Goal: Task Accomplishment & Management: Use online tool/utility

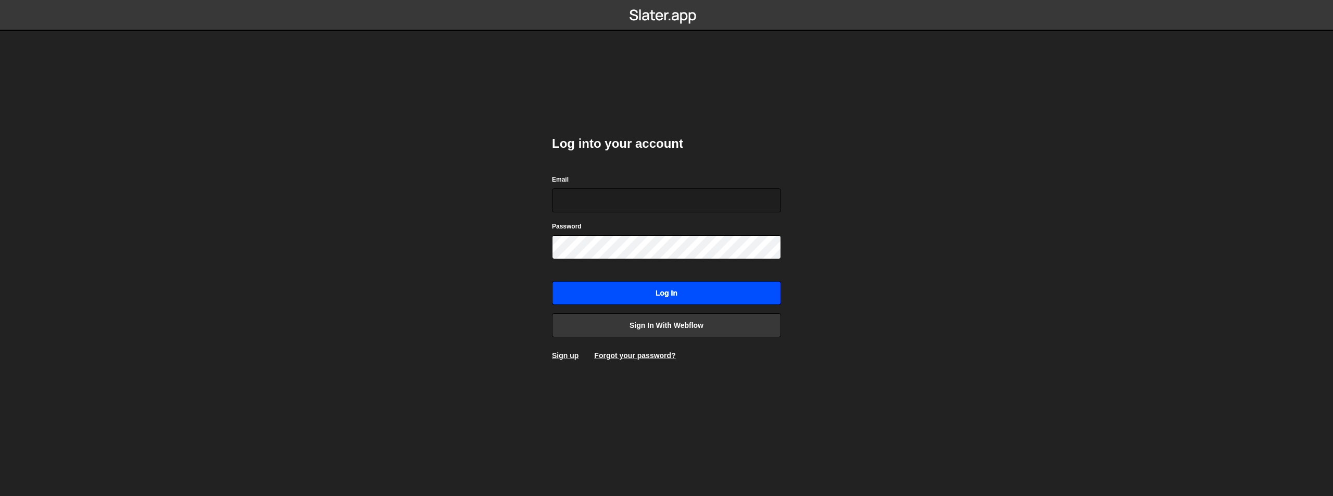
type input "team-creative@shijigroup.com"
click at [631, 298] on input "Log in" at bounding box center [666, 293] width 229 height 24
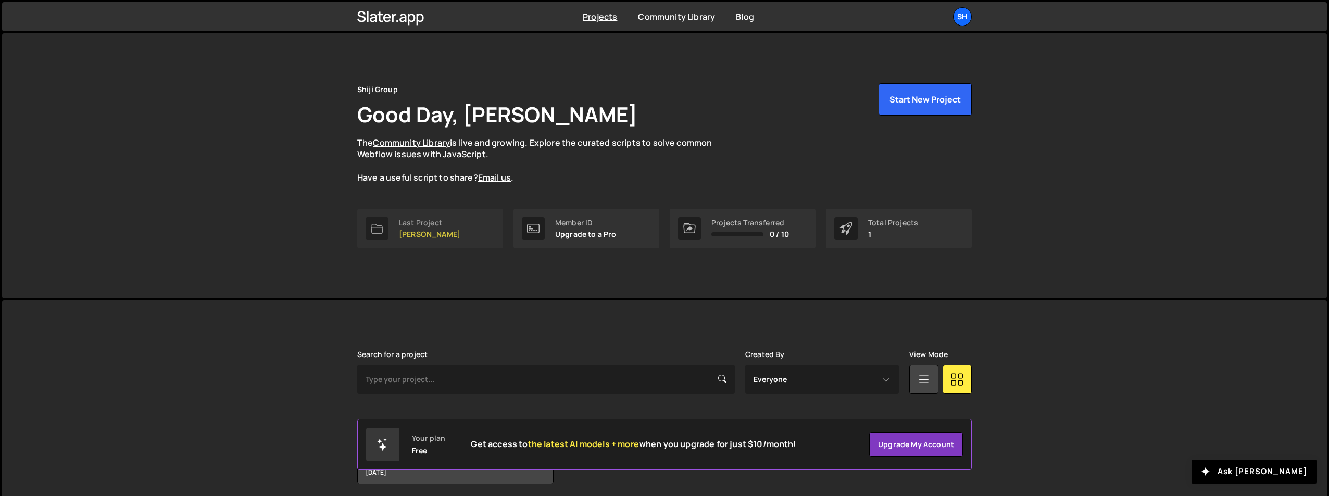
click at [443, 228] on div "Last Project [PERSON_NAME]" at bounding box center [429, 229] width 61 height 20
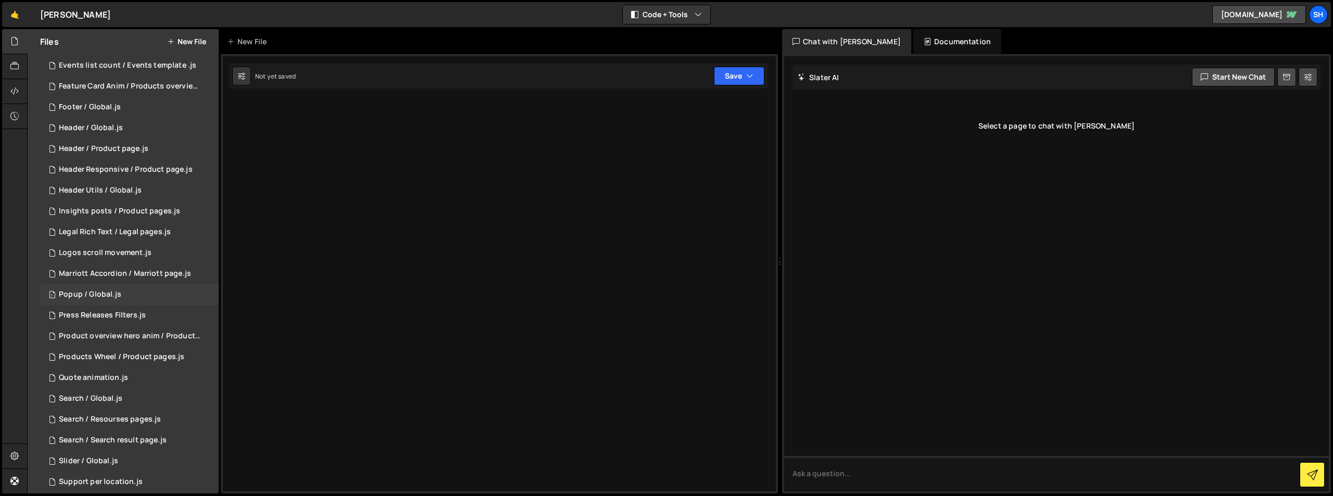
scroll to position [237, 0]
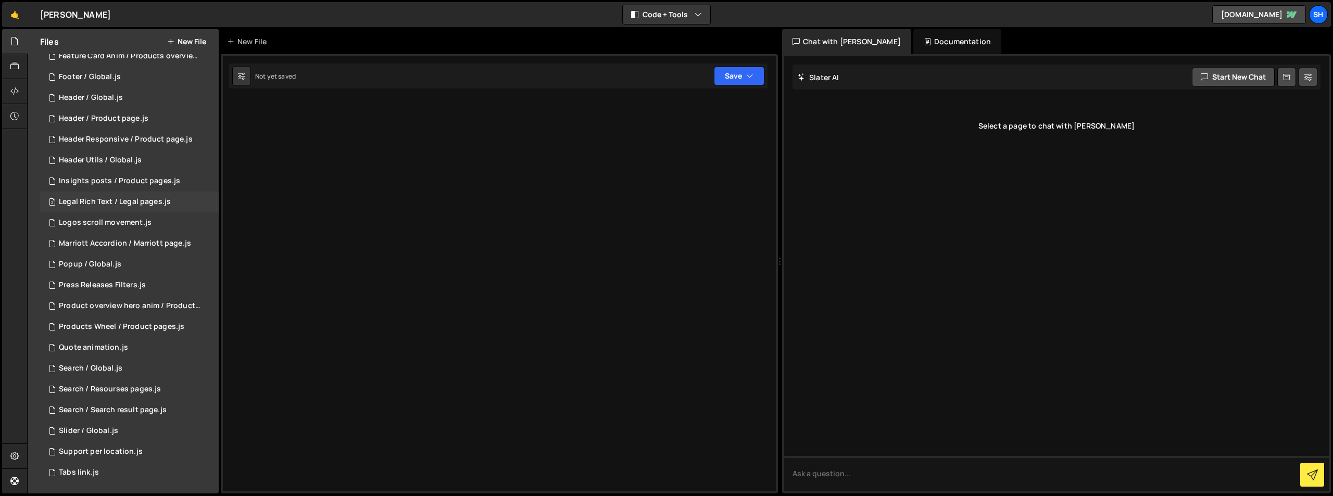
click at [127, 197] on div "2 Legal Rich Text / Legal pages.js 0" at bounding box center [129, 202] width 179 height 21
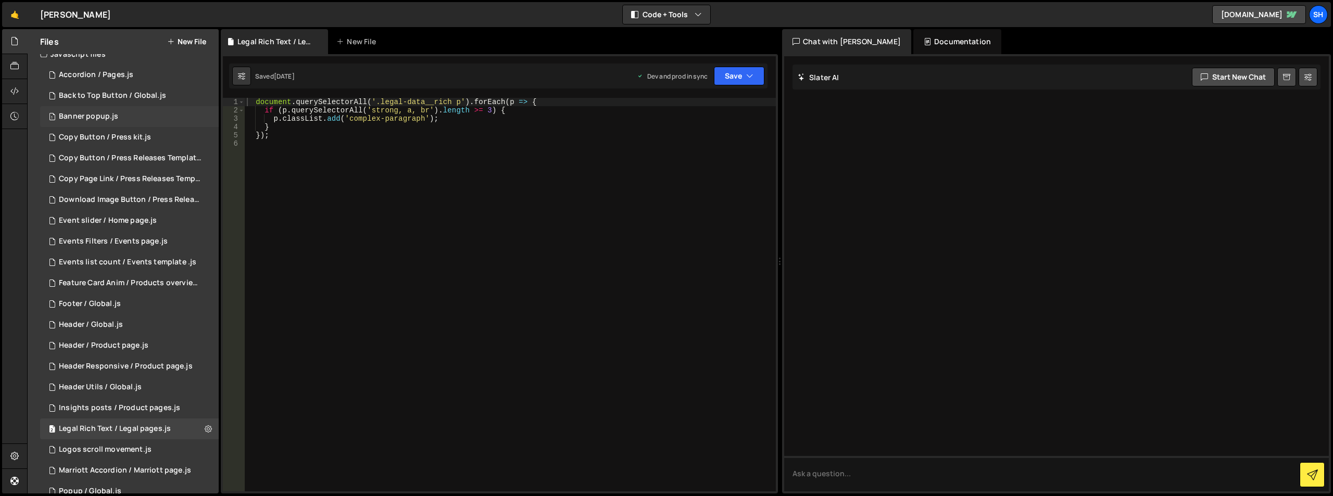
scroll to position [0, 0]
